Goal: Information Seeking & Learning: Learn about a topic

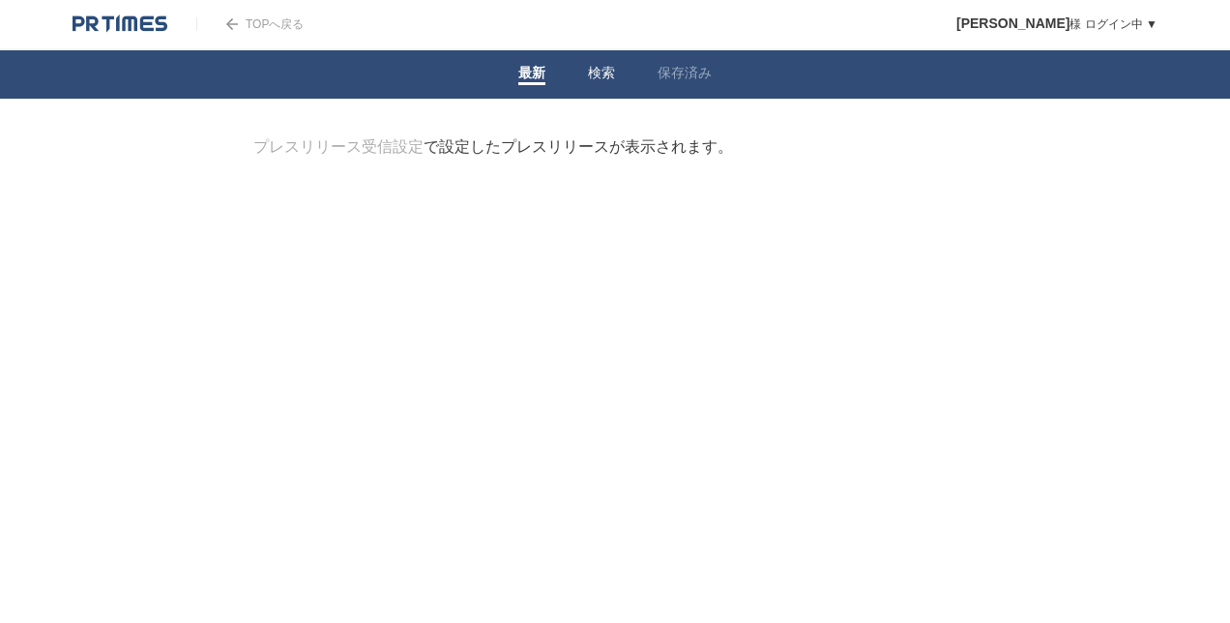
click at [605, 74] on link "検索" at bounding box center [601, 75] width 27 height 20
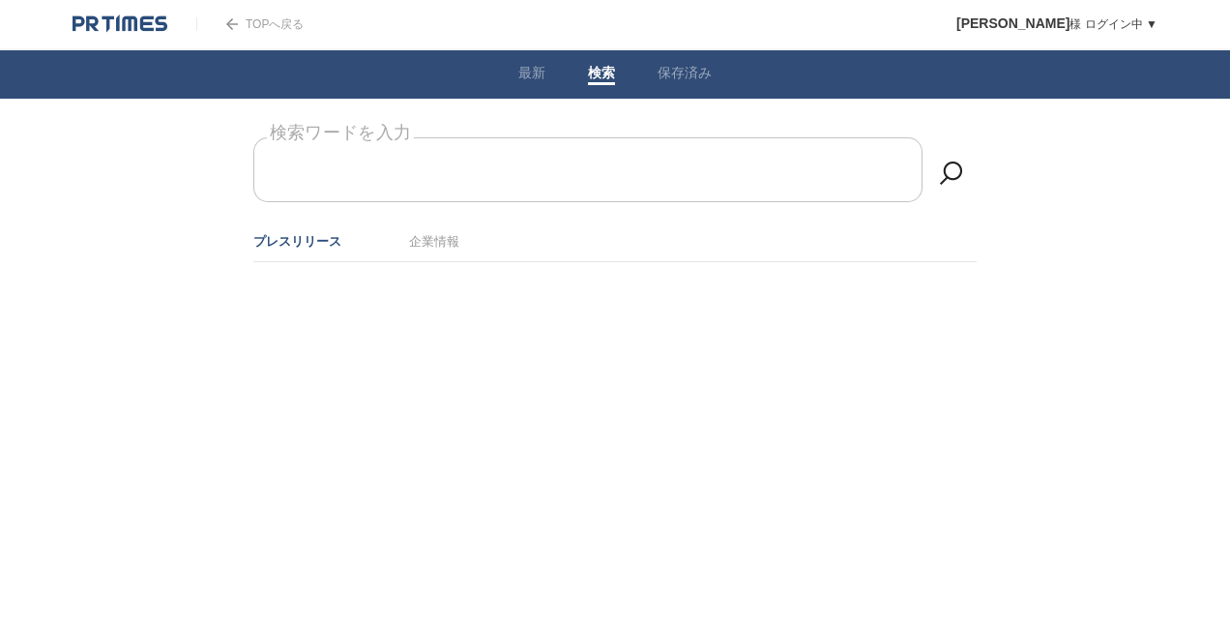
click at [414, 148] on label "検索ワードを入力" at bounding box center [340, 133] width 147 height 30
click at [464, 170] on input "検索ワードを入力" at bounding box center [587, 169] width 669 height 65
type input "v"
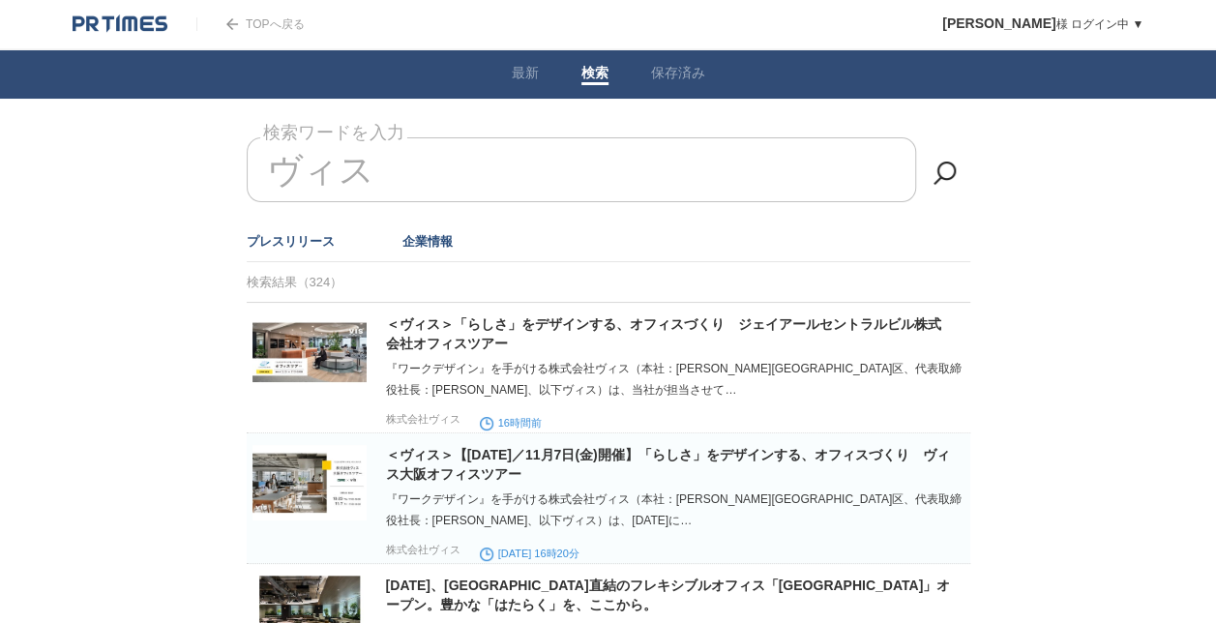
click at [450, 240] on link "企業情報" at bounding box center [427, 241] width 50 height 15
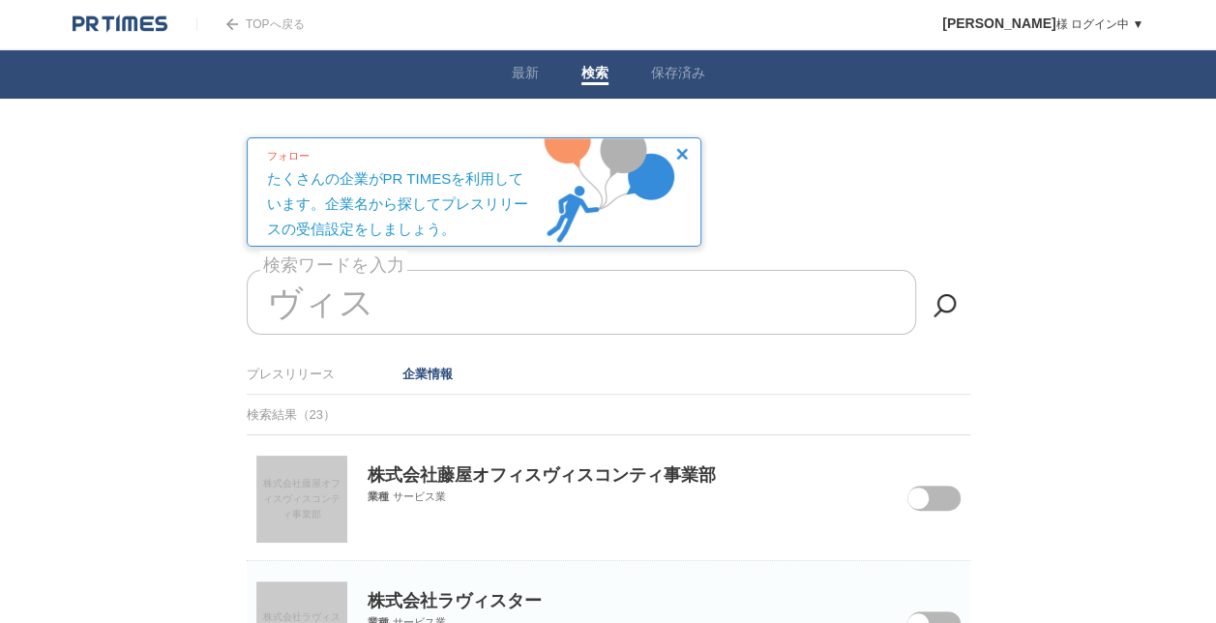
click at [272, 306] on input "ヴィス" at bounding box center [581, 302] width 669 height 65
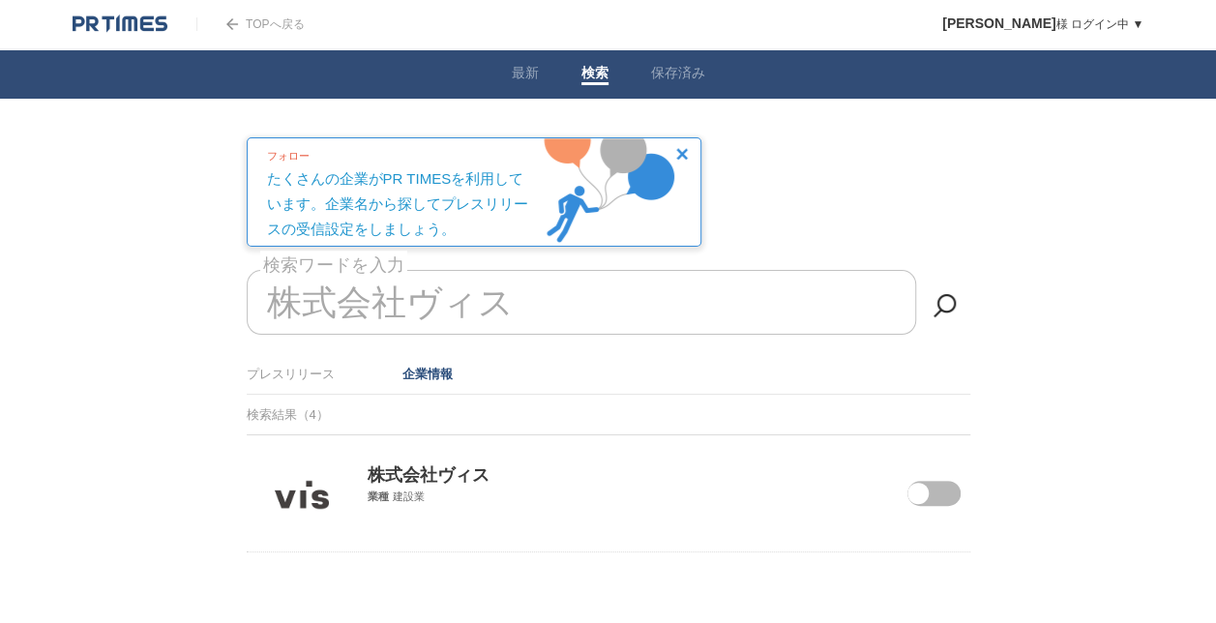
click at [959, 500] on div "株式会社ヴィス 業種 建設業" at bounding box center [608, 469] width 723 height 69
click at [941, 499] on span at bounding box center [919, 506] width 81 height 50
click at [0, 0] on input "checkbox" at bounding box center [0, 0] width 0 height 0
click at [408, 300] on input "株式会社ヴィス" at bounding box center [581, 302] width 669 height 65
drag, startPoint x: 557, startPoint y: 303, endPoint x: 0, endPoint y: 354, distance: 559.4
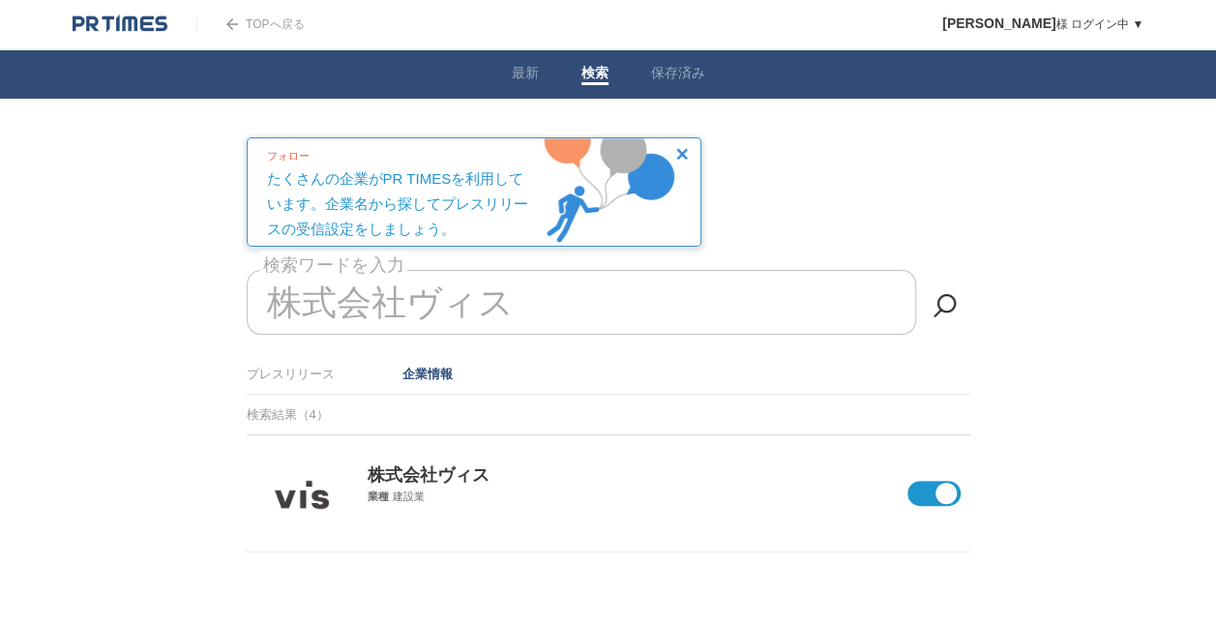
click at [0, 354] on html "TOPへ戻る 柴田　愛美 様 ログイン中 ▼ プレスリリース受信設定 フォロー 除外リスト アカウント設定 閲覧履歴 退会手続き PR TIMESサイトへ戻る…" at bounding box center [608, 324] width 1216 height 649
click at [264, 386] on li "プレスリリース" at bounding box center [291, 374] width 88 height 32
click at [265, 377] on link "プレスリリース" at bounding box center [291, 374] width 88 height 15
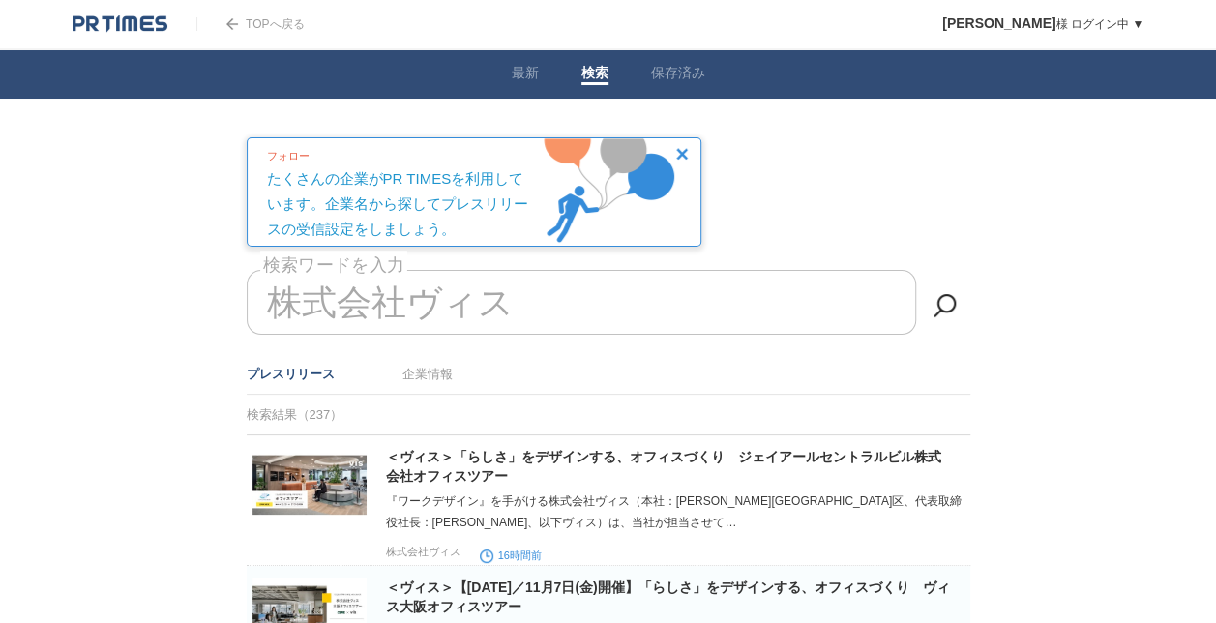
drag, startPoint x: 409, startPoint y: 318, endPoint x: 0, endPoint y: 367, distance: 412.0
click at [504, 282] on input "株式会社ヴィス" at bounding box center [581, 302] width 669 height 65
drag, startPoint x: 551, startPoint y: 286, endPoint x: 213, endPoint y: 302, distance: 338.8
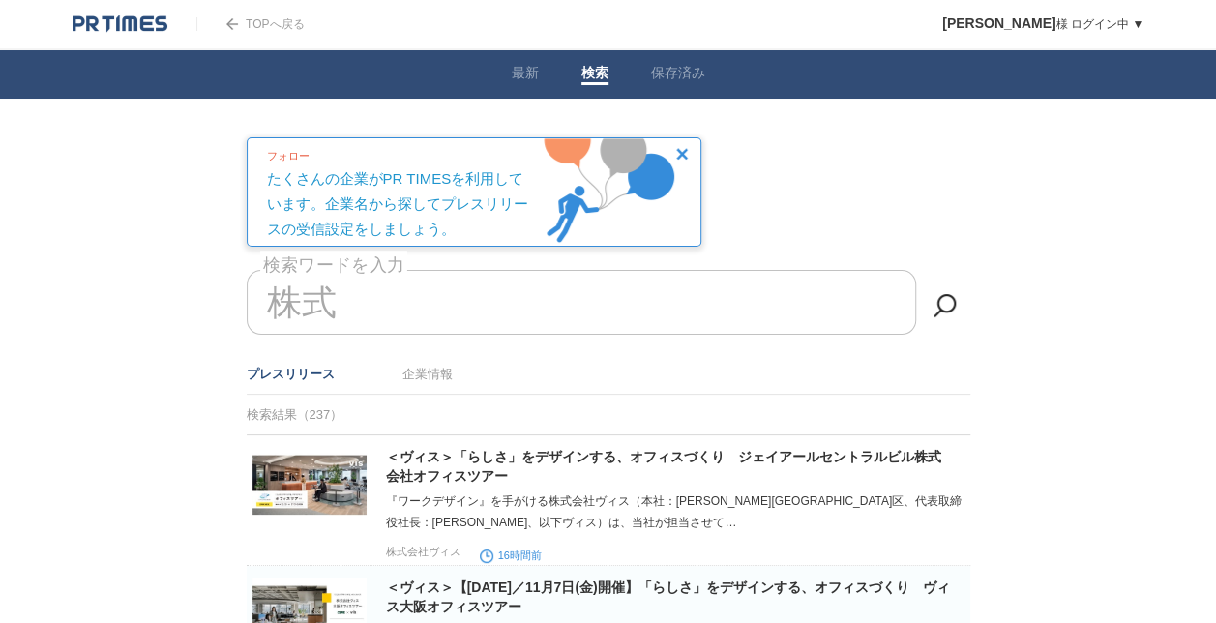
type input "株"
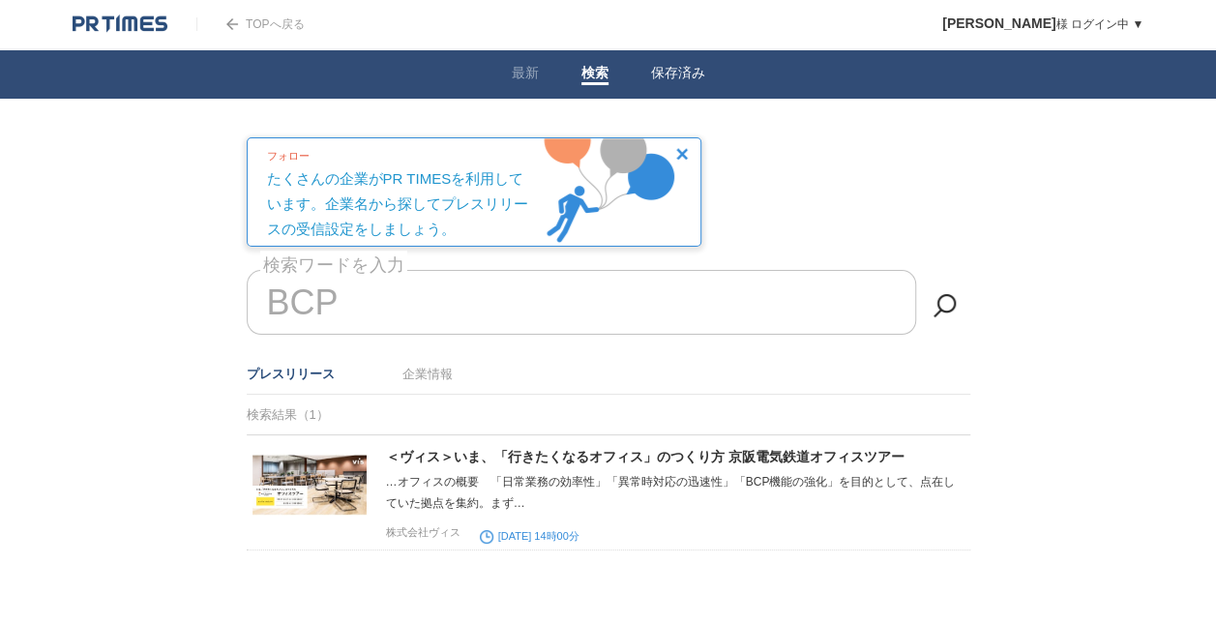
click at [573, 81] on li "検索" at bounding box center [595, 74] width 70 height 48
click at [579, 77] on li "検索" at bounding box center [595, 74] width 70 height 48
click at [443, 377] on link "企業情報" at bounding box center [427, 374] width 50 height 15
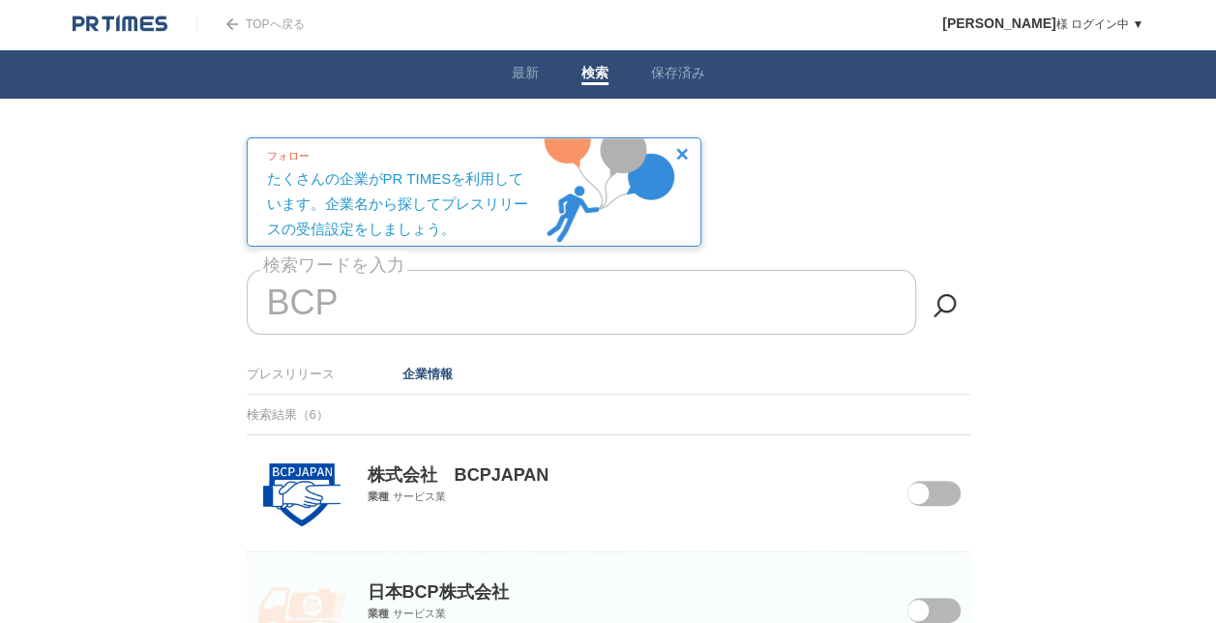
click at [309, 385] on li "プレスリリース" at bounding box center [291, 374] width 88 height 32
click at [299, 382] on li "プレスリリース" at bounding box center [291, 374] width 88 height 32
click at [299, 375] on link "プレスリリース" at bounding box center [291, 374] width 88 height 15
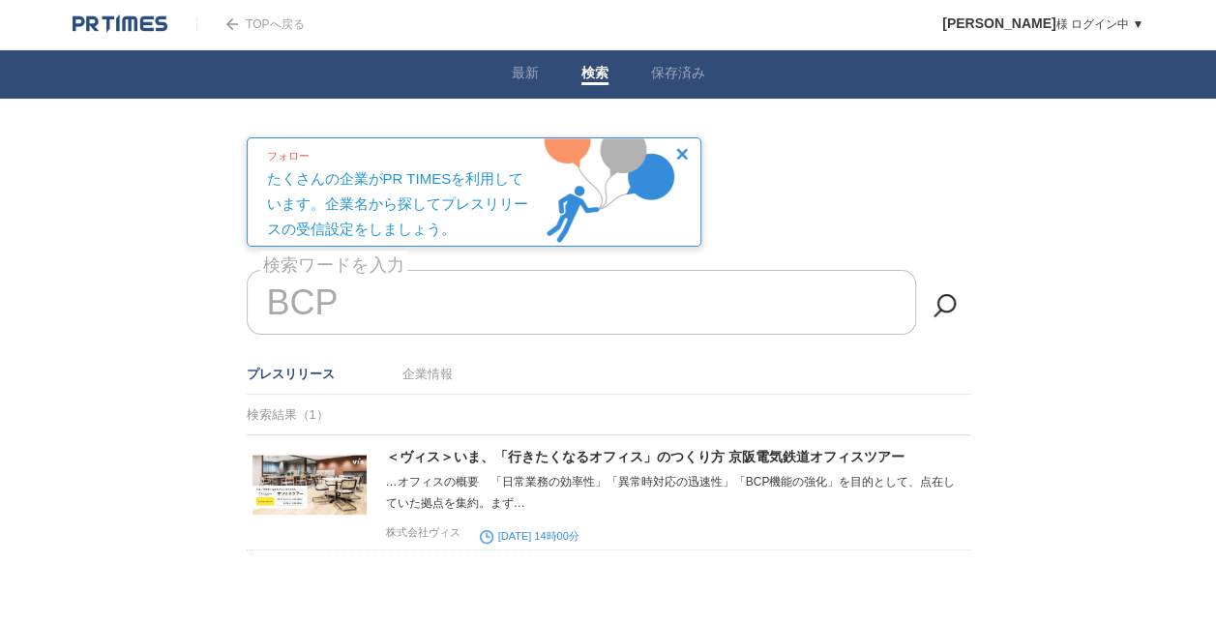
click at [474, 298] on input "BCP" at bounding box center [581, 302] width 669 height 65
type input "B"
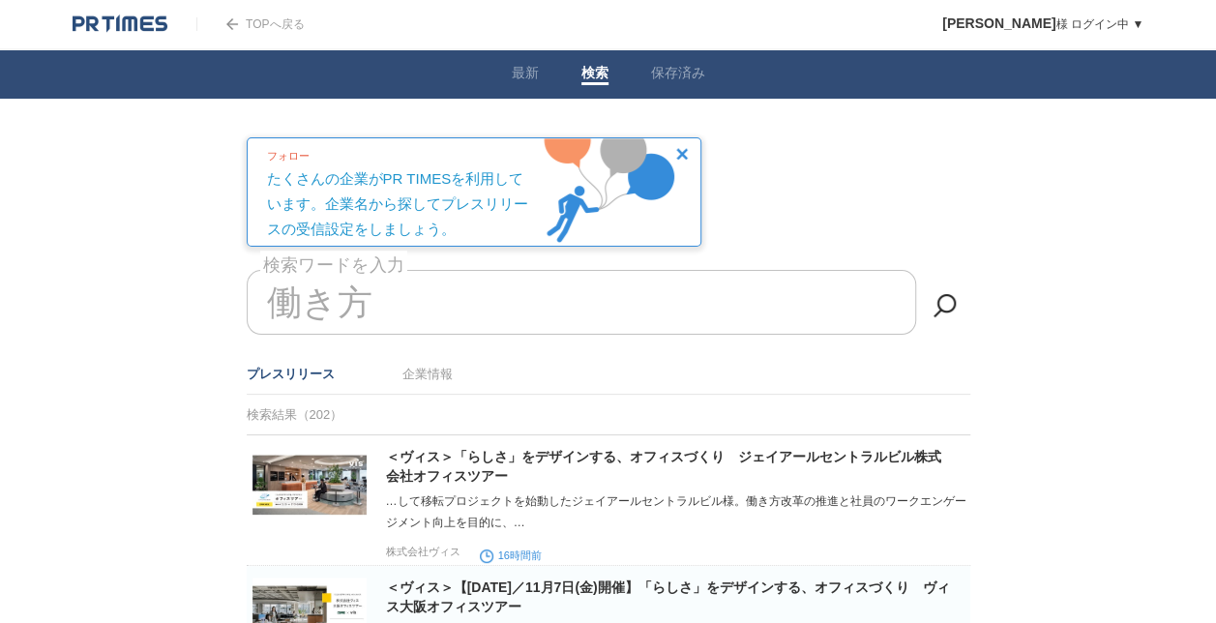
click at [679, 156] on img at bounding box center [682, 154] width 12 height 12
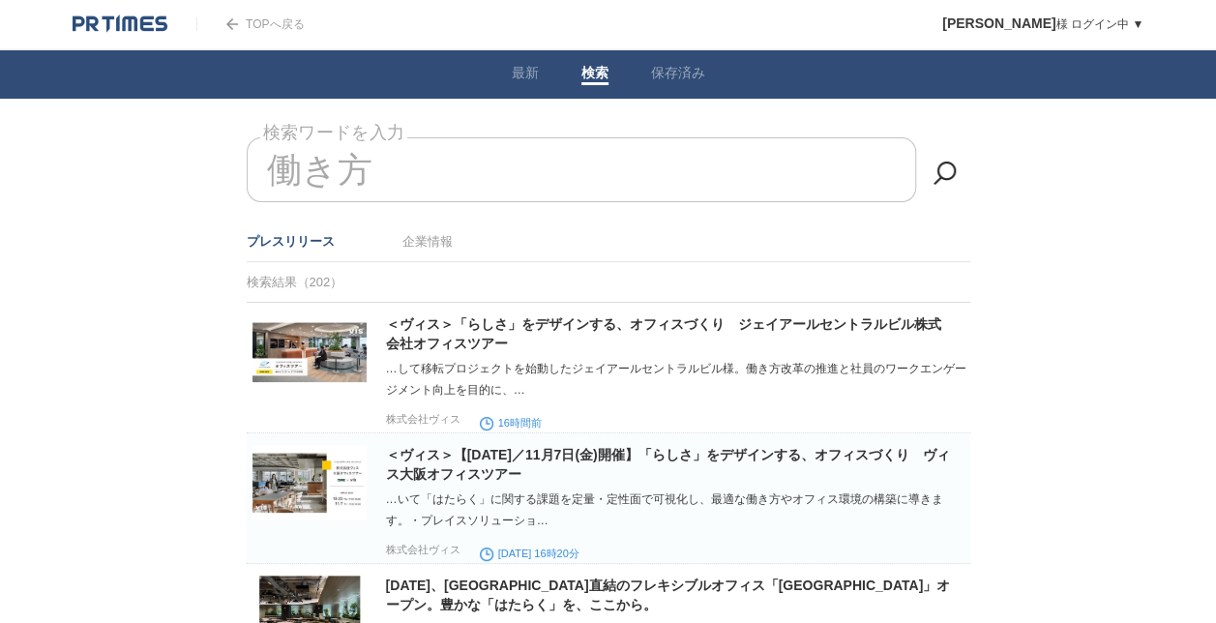
click at [967, 162] on div "働き方 検索ワードを入力" at bounding box center [608, 179] width 723 height 84
click at [949, 162] on link at bounding box center [944, 173] width 39 height 39
click at [306, 184] on input "働き方" at bounding box center [581, 169] width 669 height 65
click at [431, 186] on input "働き方" at bounding box center [581, 169] width 669 height 65
type input "働"
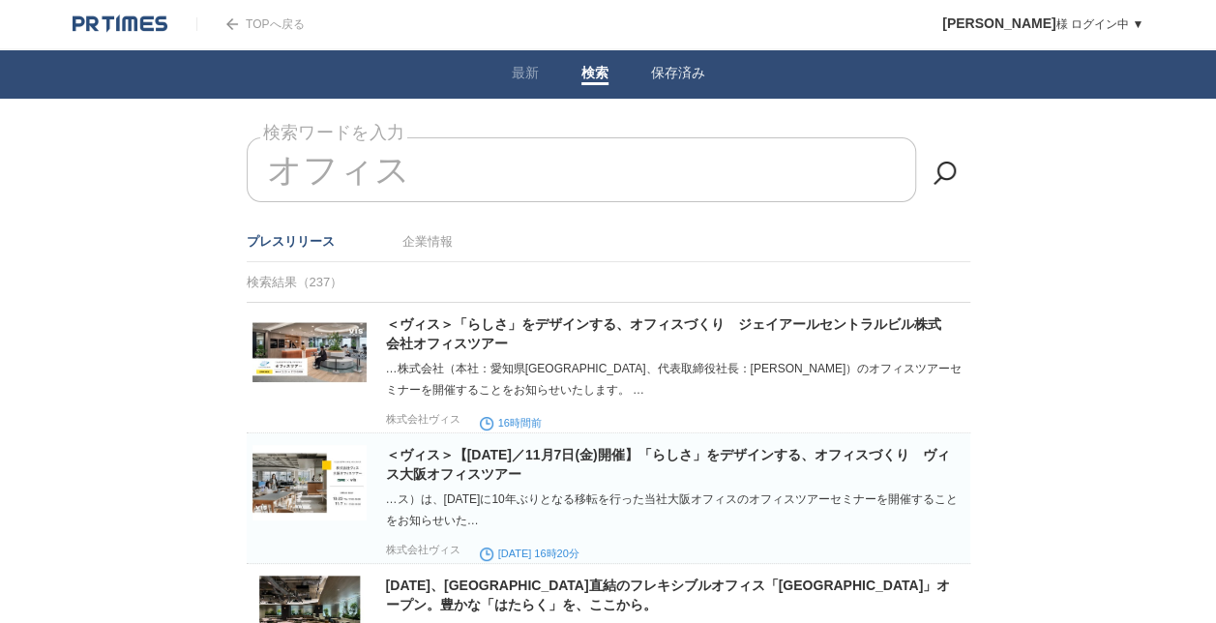
click at [653, 68] on link "保存済み" at bounding box center [678, 75] width 54 height 20
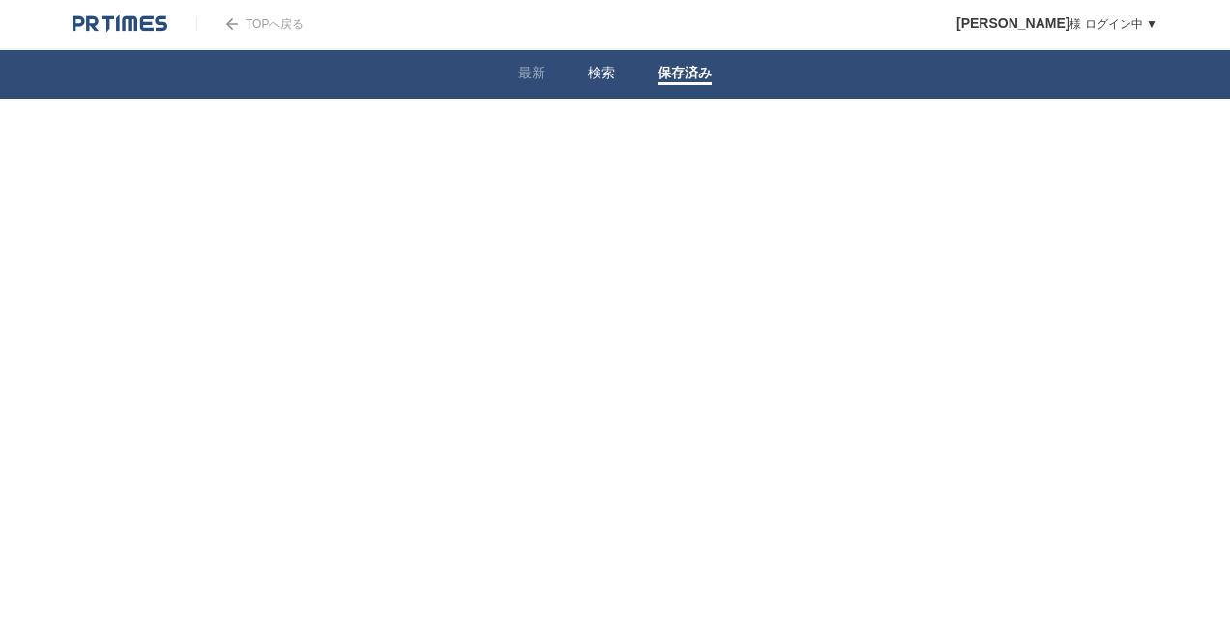
click at [592, 68] on link "検索" at bounding box center [601, 75] width 27 height 20
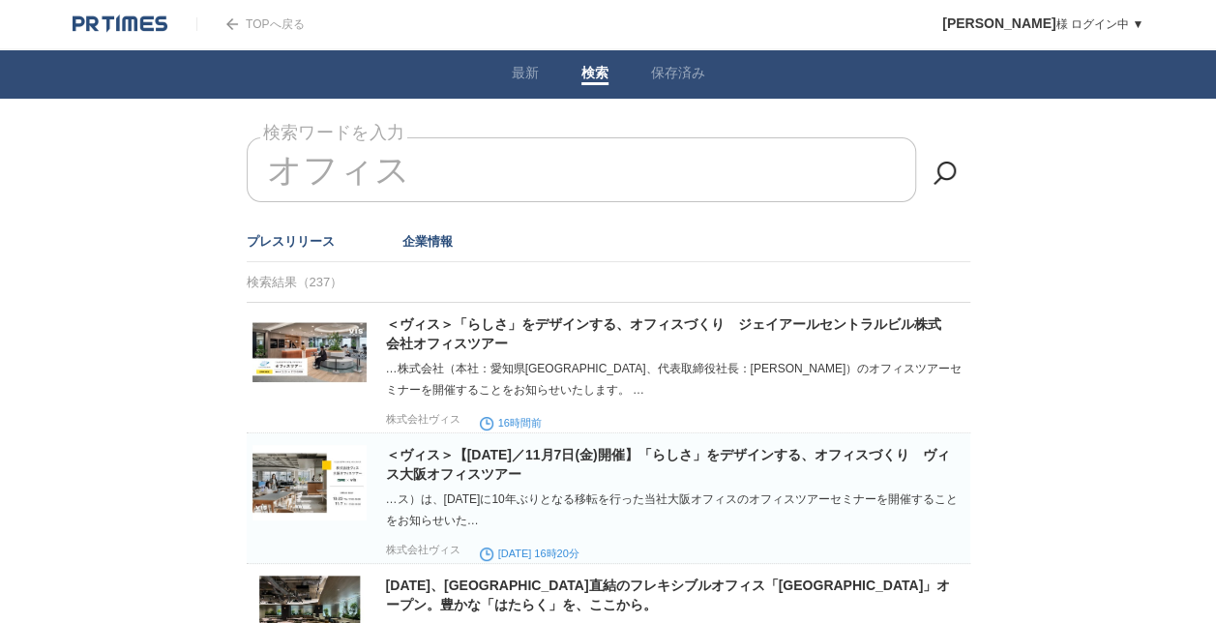
click at [443, 247] on link "企業情報" at bounding box center [427, 241] width 50 height 15
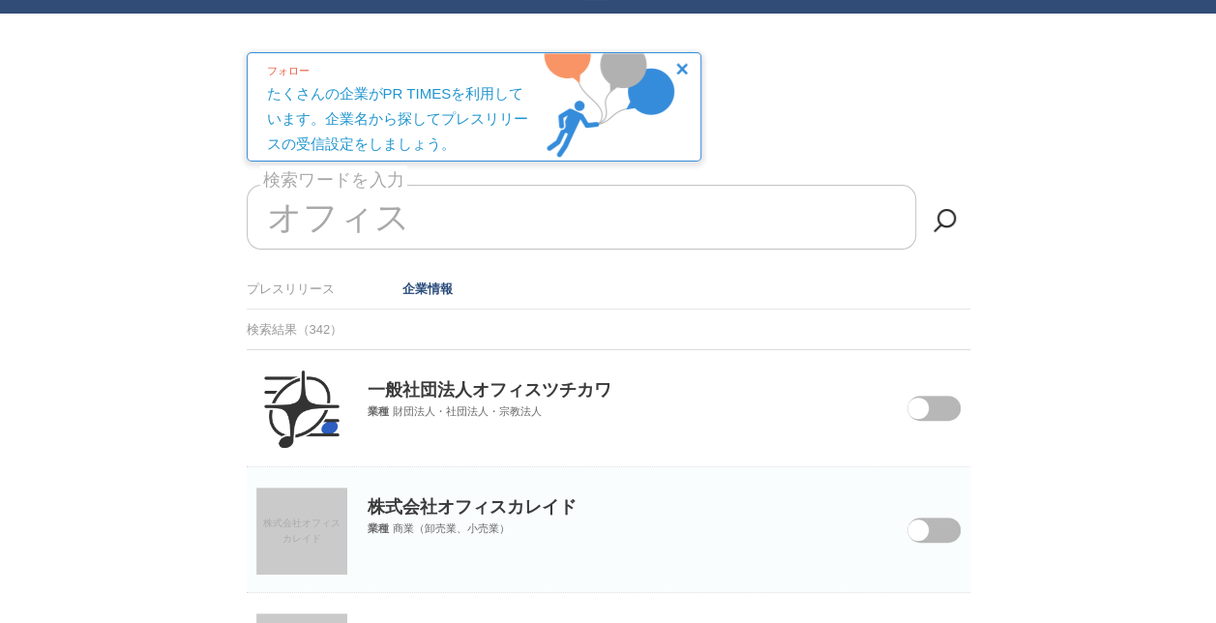
scroll to position [193, 0]
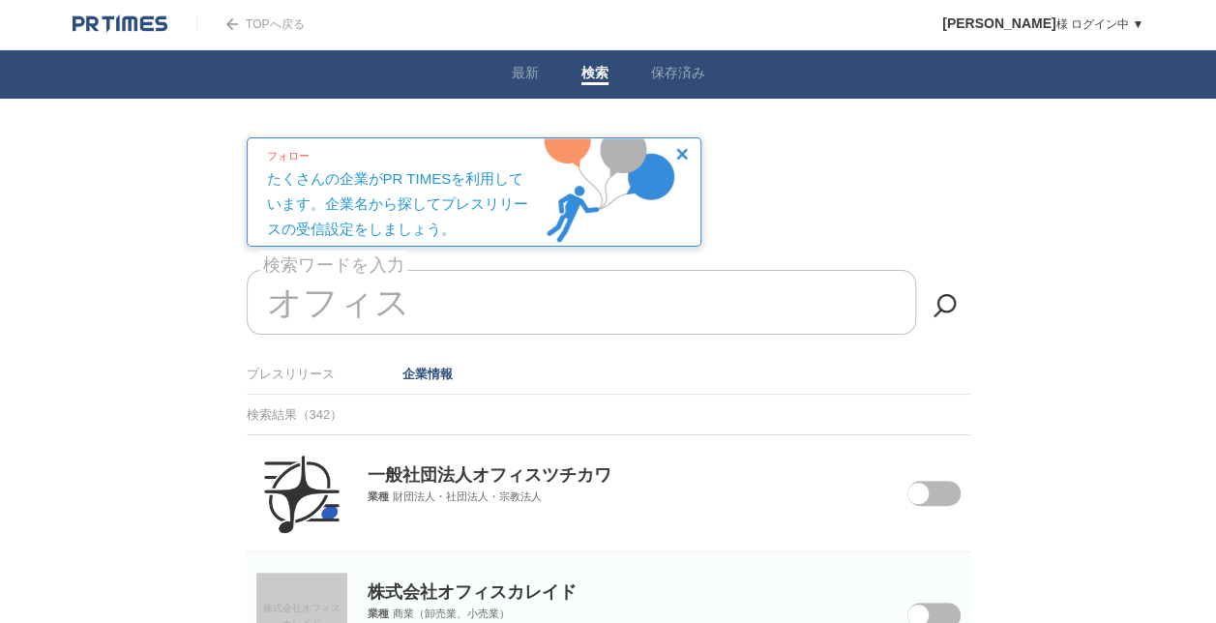
click at [429, 376] on link "企業情報" at bounding box center [427, 374] width 50 height 15
click at [689, 145] on div "フォロー たくさんの企業がPR TIMESを利用しています。企業名から探してプレスリリースの受信設定をしましょう。" at bounding box center [474, 191] width 455 height 109
click at [677, 151] on img at bounding box center [682, 154] width 12 height 12
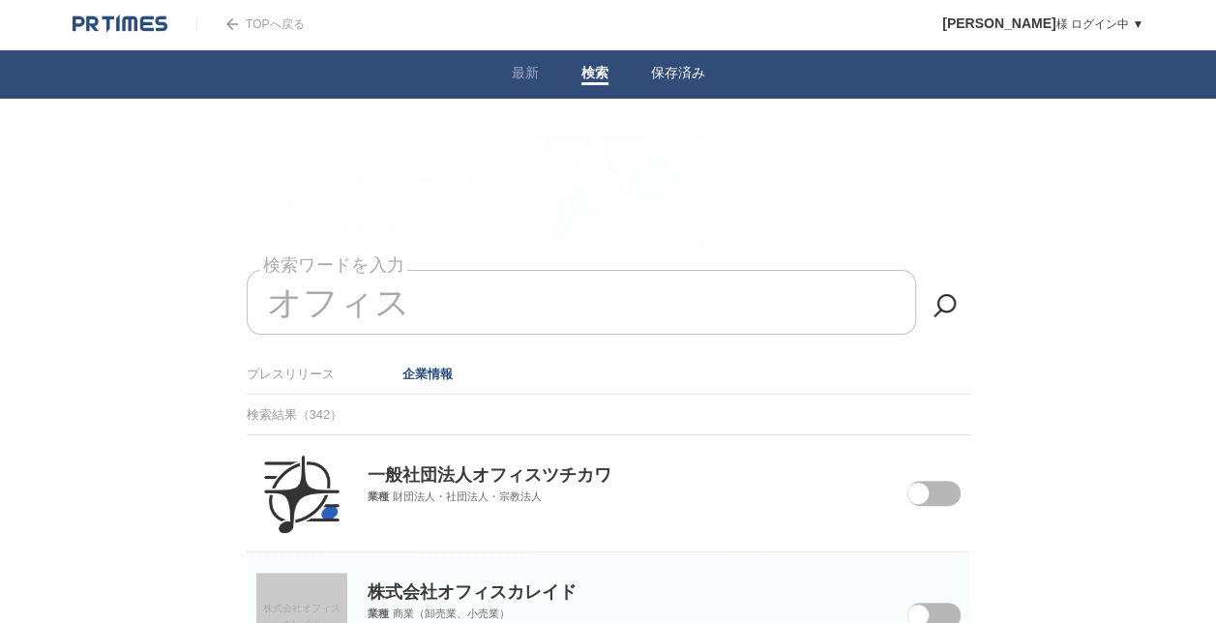
click at [677, 68] on link "保存済み" at bounding box center [678, 75] width 54 height 20
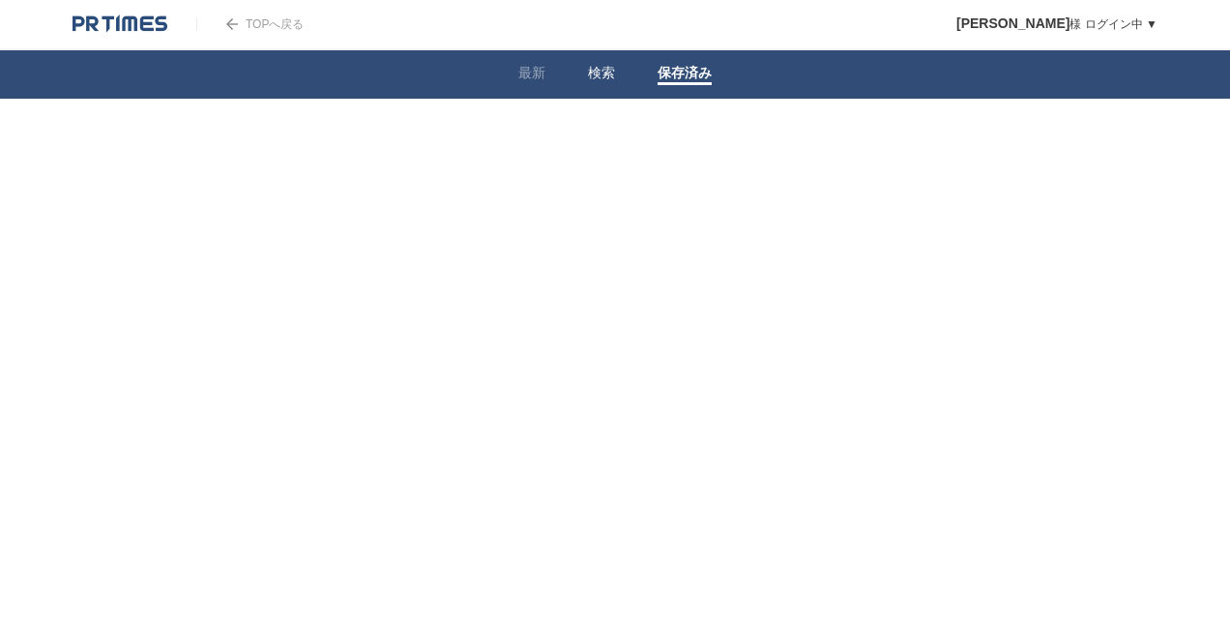
click at [589, 73] on link "検索" at bounding box center [601, 75] width 27 height 20
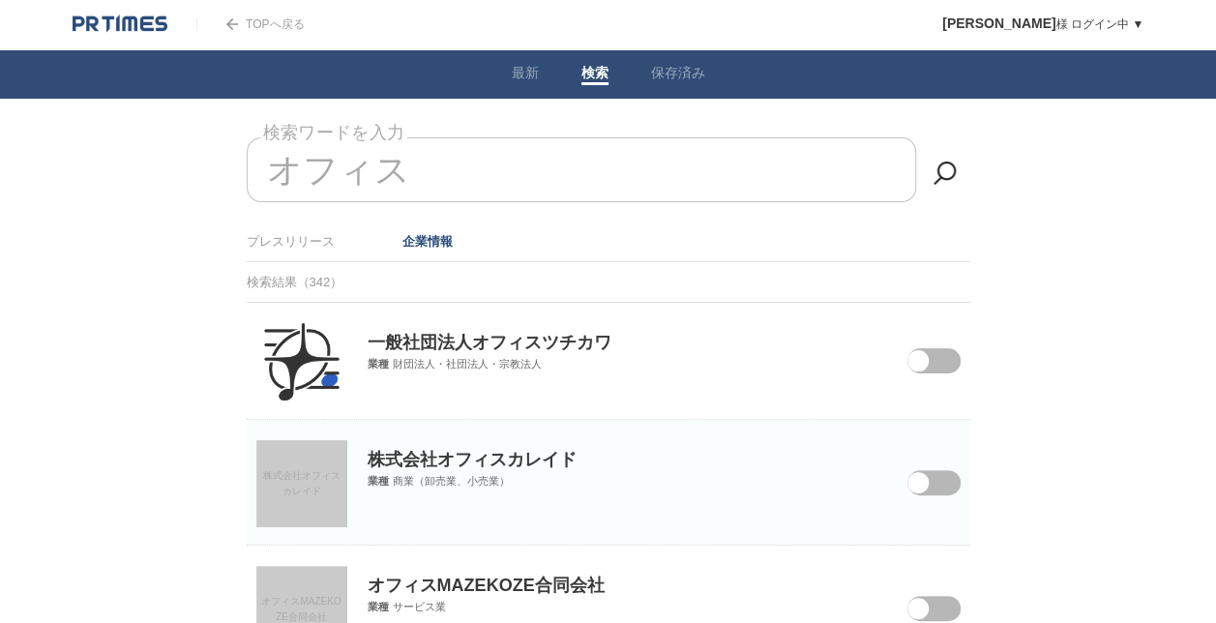
drag, startPoint x: 480, startPoint y: 197, endPoint x: 292, endPoint y: 188, distance: 187.9
click at [302, 191] on input "オフィス" at bounding box center [581, 169] width 669 height 65
type input "オ"
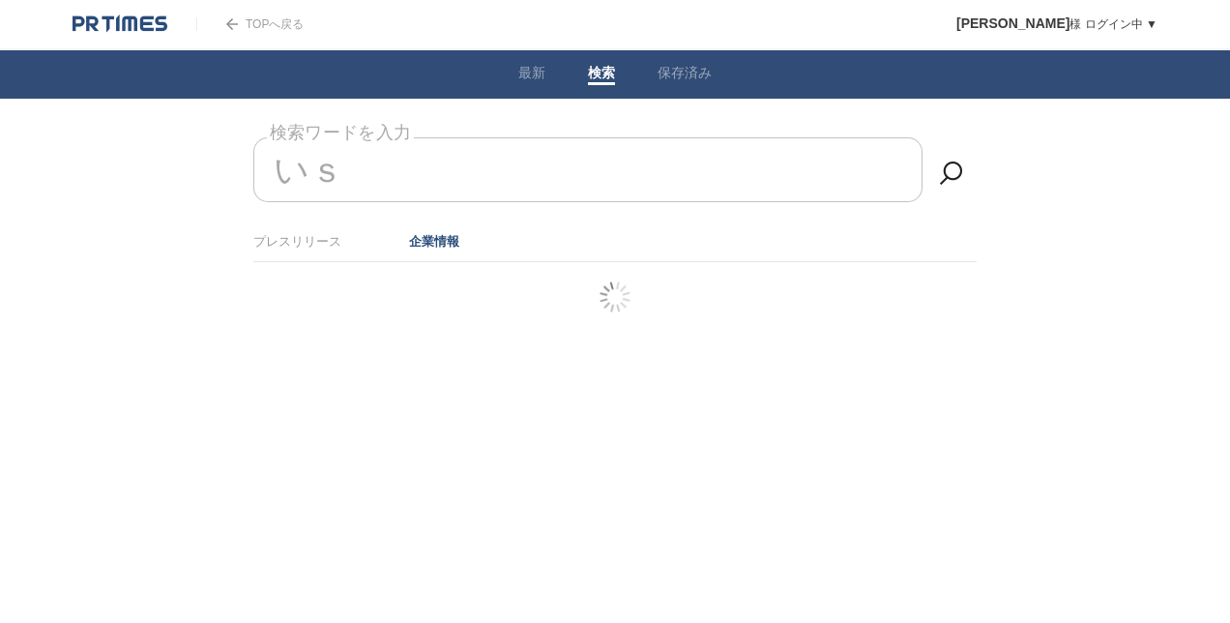
type input "い"
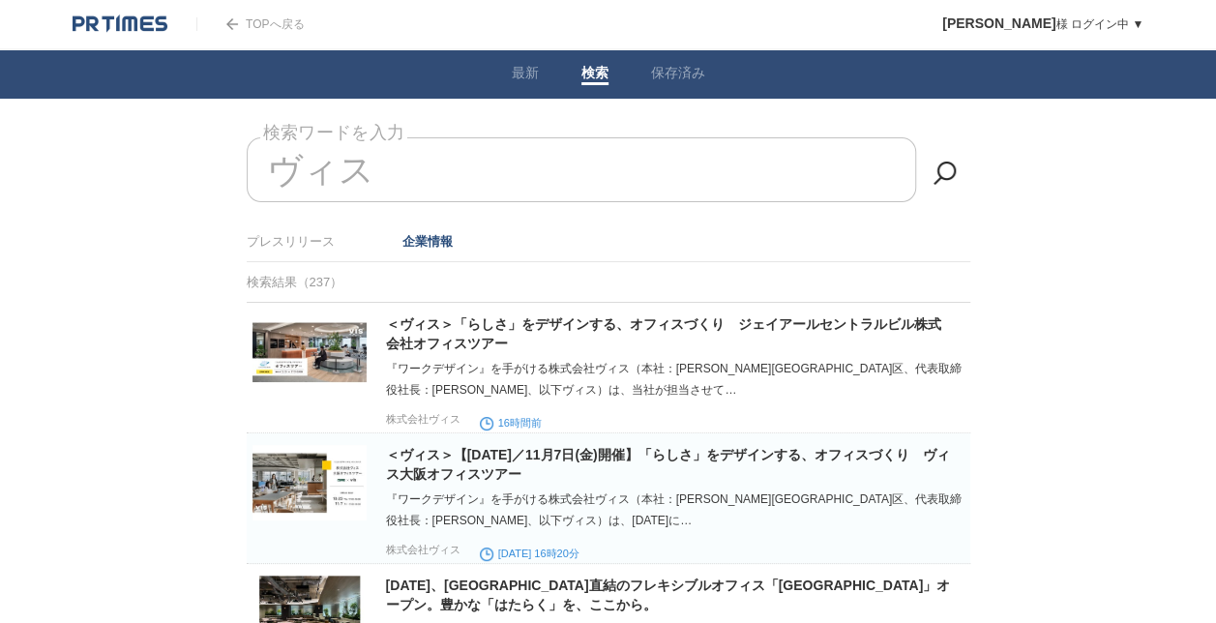
click at [414, 244] on link "企業情報" at bounding box center [427, 241] width 50 height 15
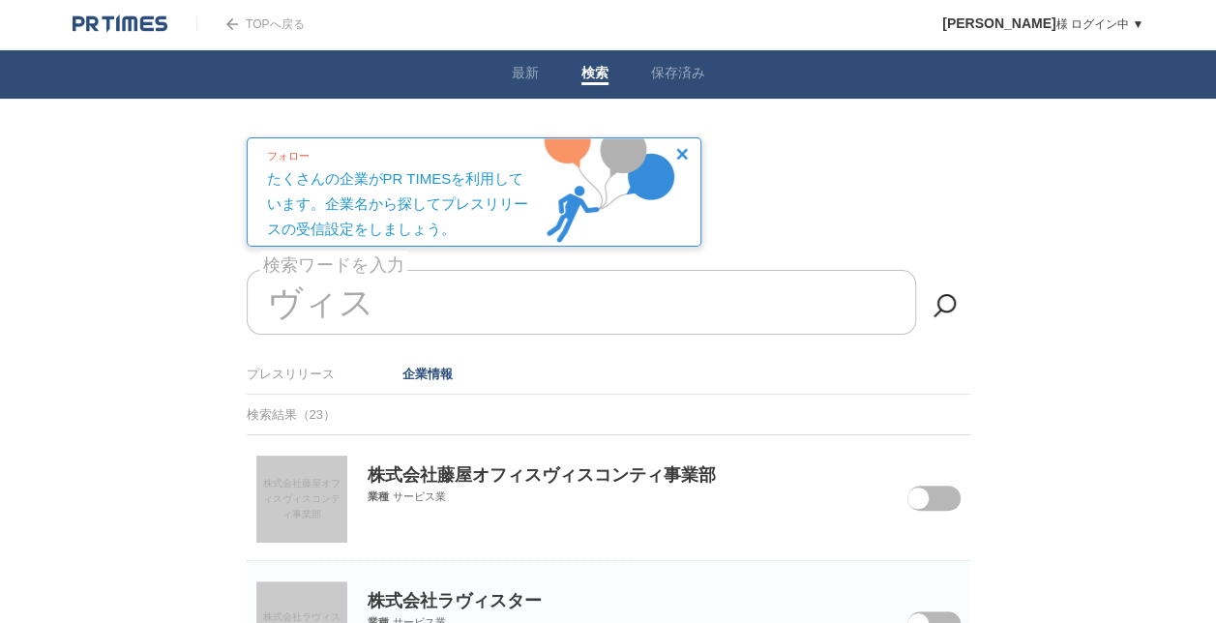
click at [263, 294] on input "ヴィス" at bounding box center [581, 302] width 669 height 65
type input "株式会社ヴィス"
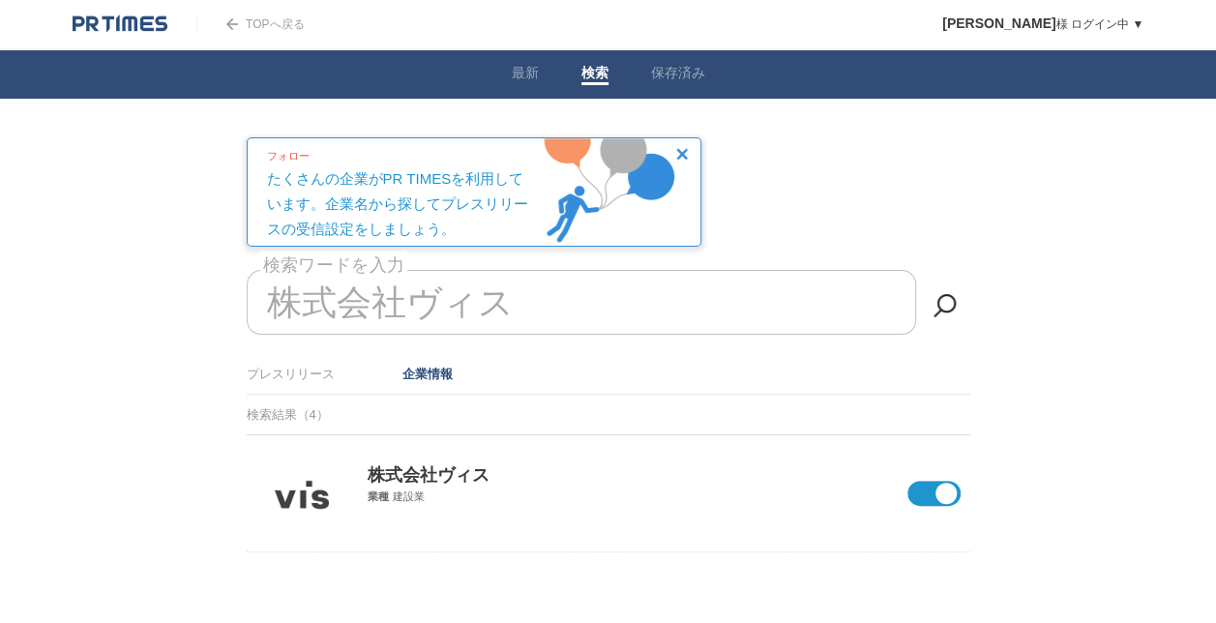
click at [929, 504] on div "株式会社ヴィス 業種 建設業" at bounding box center [608, 469] width 723 height 69
click at [944, 485] on span at bounding box center [945, 493] width 21 height 21
click at [0, 0] on input "checkbox" at bounding box center [0, 0] width 0 height 0
click at [297, 500] on img at bounding box center [301, 493] width 77 height 77
click at [236, 20] on img at bounding box center [232, 24] width 12 height 12
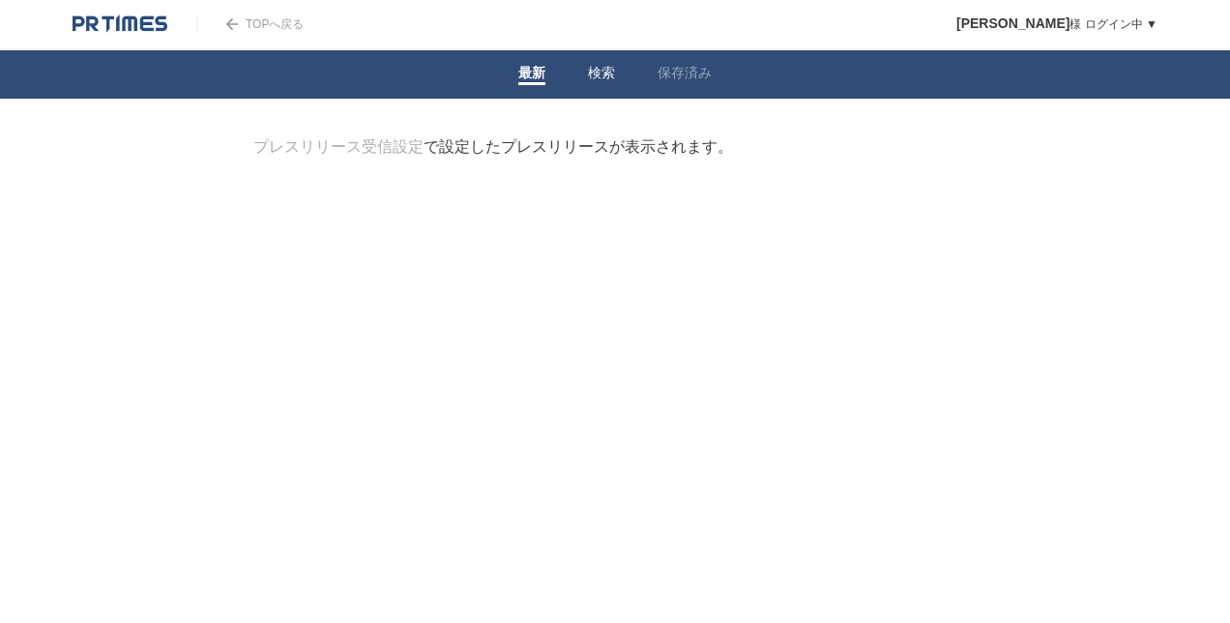
click at [596, 66] on link "検索" at bounding box center [601, 75] width 27 height 20
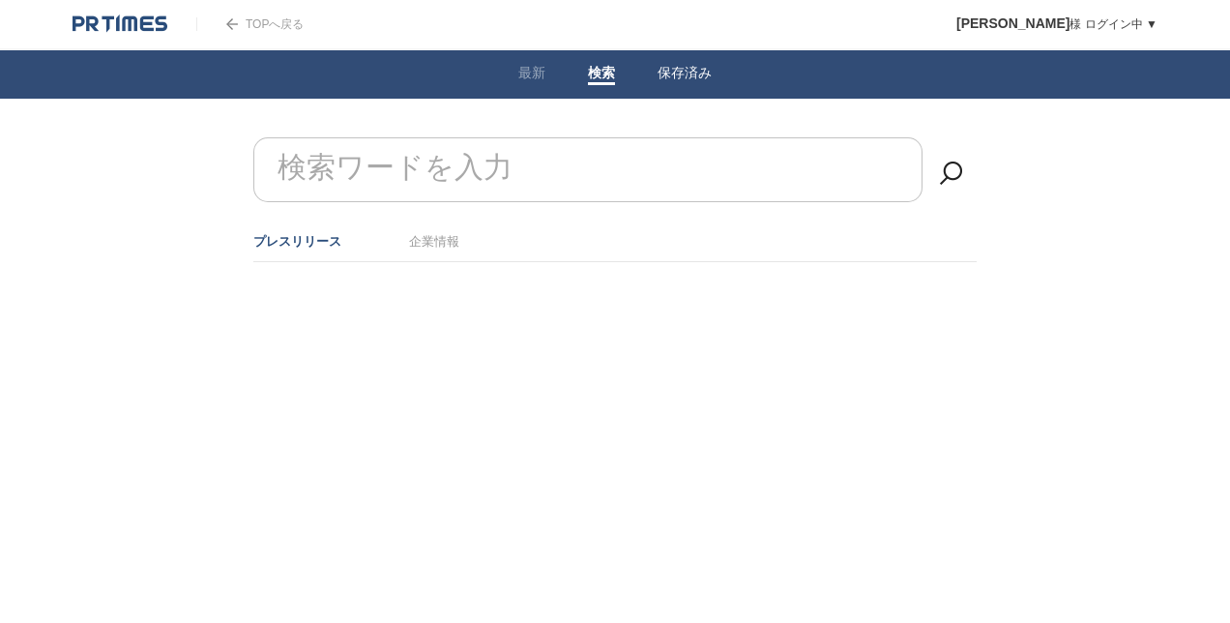
click at [680, 66] on link "保存済み" at bounding box center [685, 75] width 54 height 20
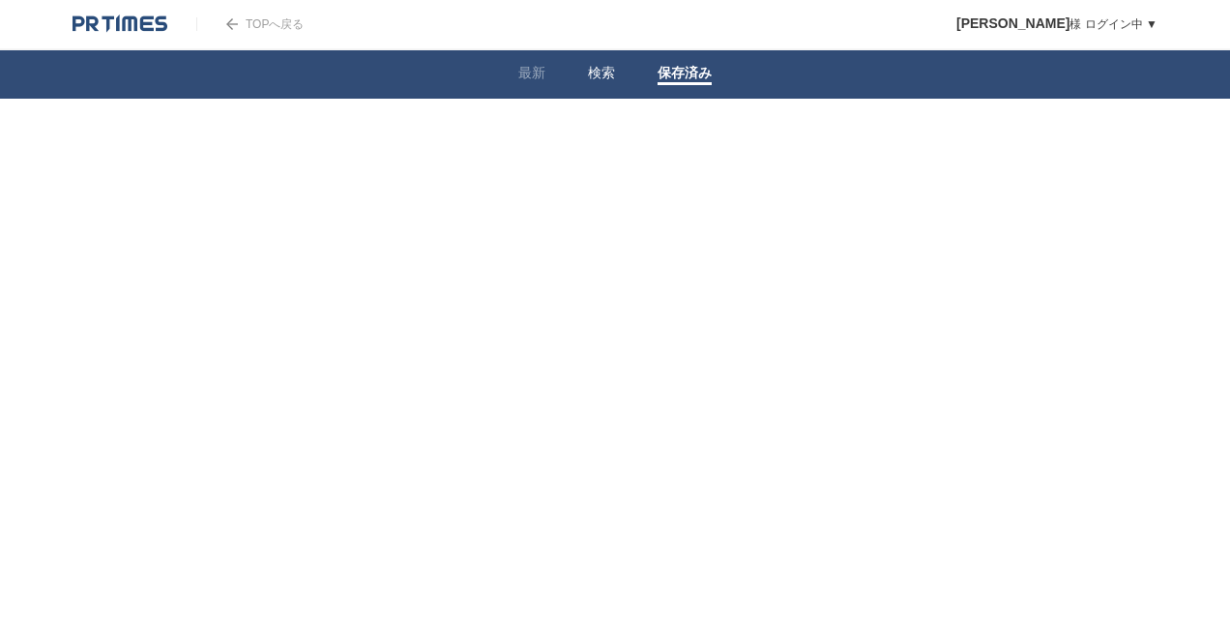
click at [614, 73] on link "検索" at bounding box center [601, 75] width 27 height 20
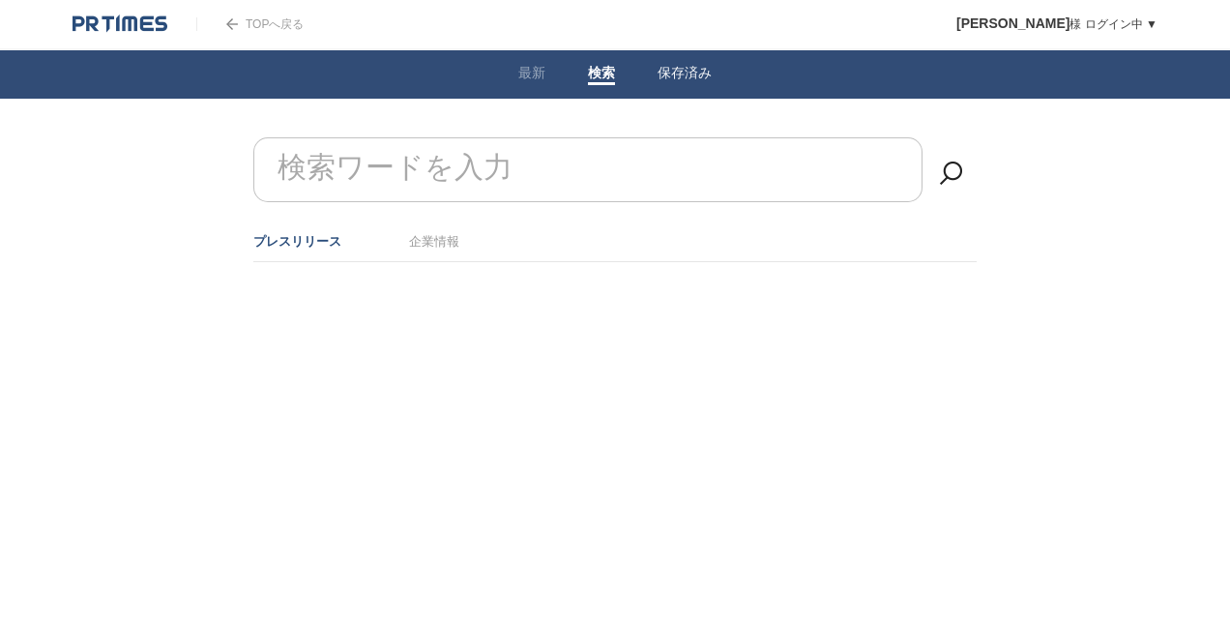
click at [662, 68] on link "保存済み" at bounding box center [685, 75] width 54 height 20
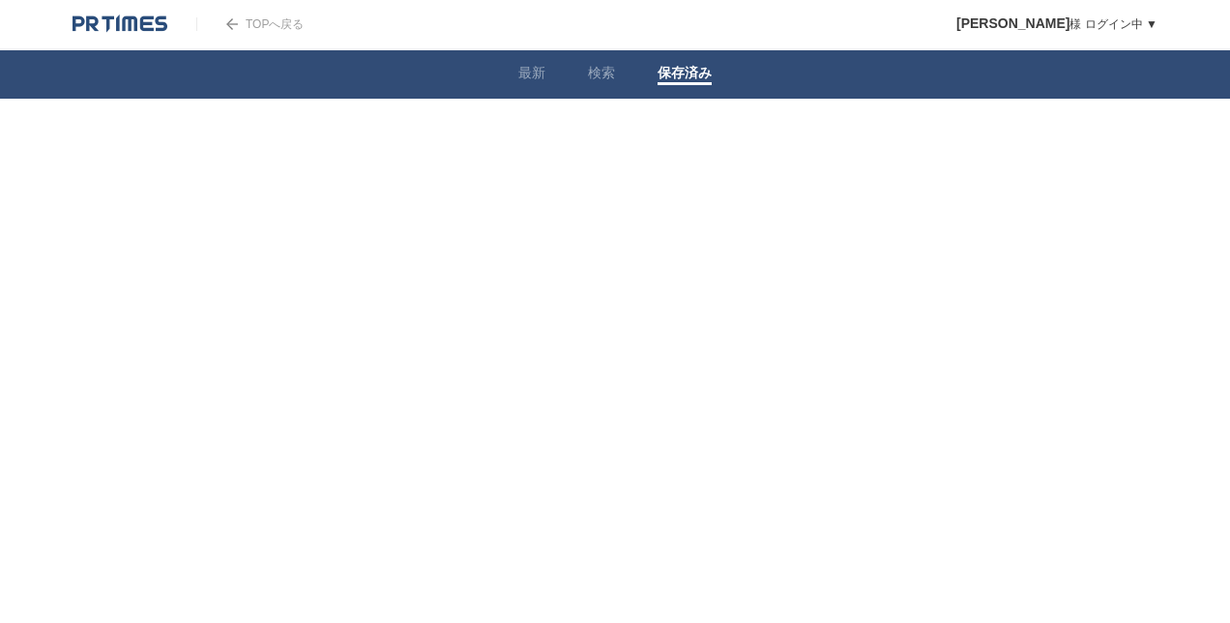
click at [82, 21] on img at bounding box center [120, 24] width 95 height 19
